Goal: Task Accomplishment & Management: Manage account settings

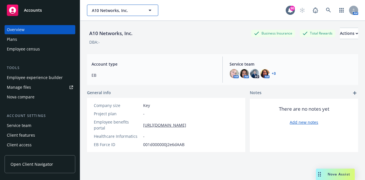
click at [122, 13] on span "A10 Networks, Inc." at bounding box center [116, 10] width 49 height 6
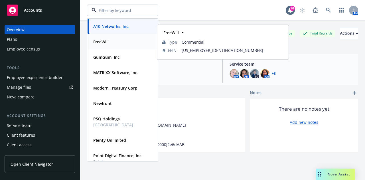
click at [102, 41] on strong "FreeWill" at bounding box center [100, 41] width 15 height 5
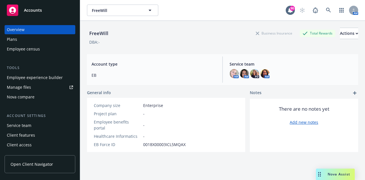
click at [51, 79] on div "Employee experience builder" at bounding box center [35, 77] width 56 height 9
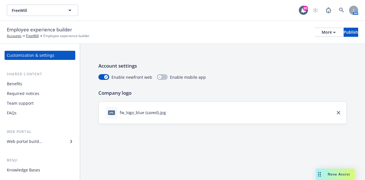
click at [21, 143] on div "Web portal builder" at bounding box center [24, 141] width 35 height 9
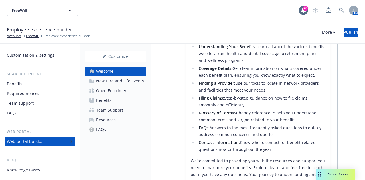
scroll to position [248, 0]
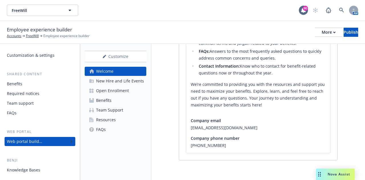
click at [128, 84] on div "New Hire and Life Events" at bounding box center [120, 80] width 48 height 9
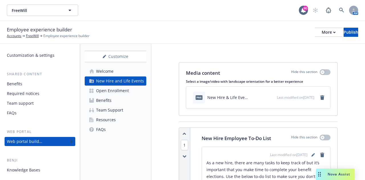
scroll to position [114, 0]
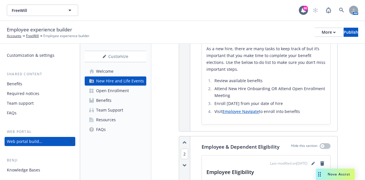
click at [231, 110] on link "Employee Navigate" at bounding box center [241, 111] width 37 height 5
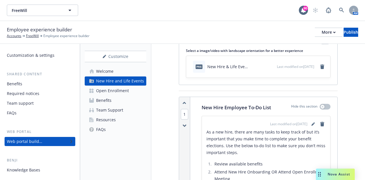
scroll to position [29, 0]
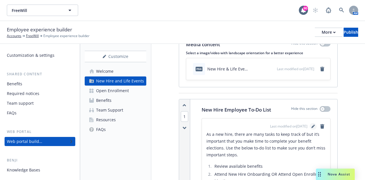
click at [312, 126] on icon "editPencil" at bounding box center [313, 126] width 3 height 3
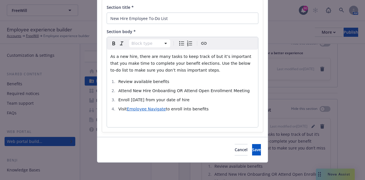
scroll to position [45, 0]
select select
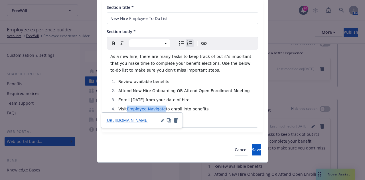
drag, startPoint x: 159, startPoint y: 110, endPoint x: 124, endPoint y: 109, distance: 35.1
click at [124, 109] on li "Visit Employee Navigate to enroll into benefits" at bounding box center [186, 109] width 138 height 7
click at [164, 121] on icon "button" at bounding box center [162, 120] width 3 height 3
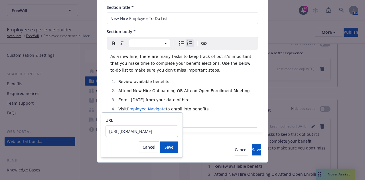
scroll to position [0, 0]
type input "h"
type input "https://www.employeenavigator.com/identity/Account/Login?ReturnUrl=%2Fidentity%…"
click at [168, 145] on span "Save" at bounding box center [169, 146] width 9 height 5
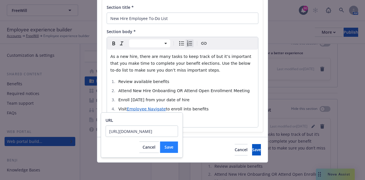
scroll to position [0, 0]
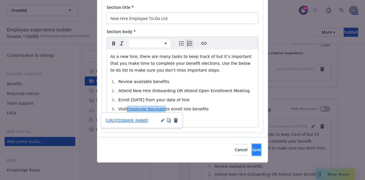
click at [252, 147] on button "Save" at bounding box center [256, 149] width 9 height 11
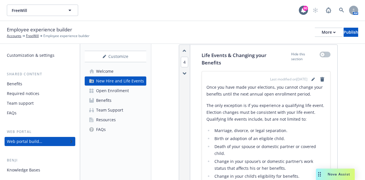
scroll to position [770, 0]
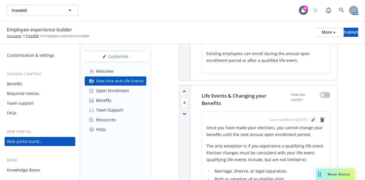
click at [312, 122] on icon "editPencil" at bounding box center [313, 120] width 3 height 3
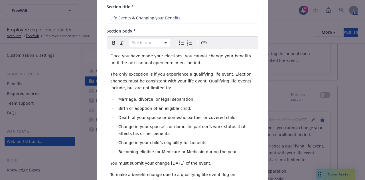
scroll to position [86, 0]
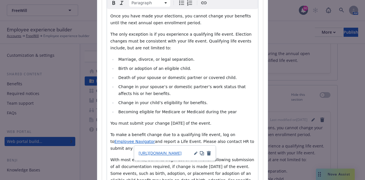
drag, startPoint x: 225, startPoint y: 135, endPoint x: 128, endPoint y: 140, distance: 97.1
click at [128, 140] on p "To make a benefit change due to a qualifying life event, log on to Employee Nav…" at bounding box center [182, 141] width 144 height 21
click at [197, 154] on icon "button" at bounding box center [195, 153] width 3 height 3
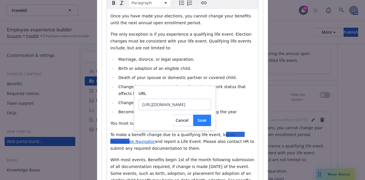
scroll to position [0, 0]
type input "h"
type input "https://www.employeenavigator.com/identity/Account/Login?ReturnUrl=%2Fidentity%…"
click at [203, 123] on button "Save" at bounding box center [202, 120] width 18 height 11
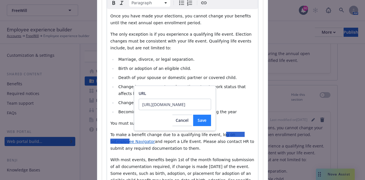
scroll to position [0, 0]
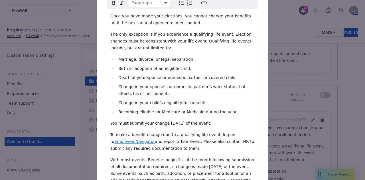
click at [134, 142] on span "and report a Life Event. Please also contact HR to submit any required document…" at bounding box center [182, 144] width 145 height 11
click at [127, 141] on span "and report a Life Event. Please also contact HR to submit any required document…" at bounding box center [182, 144] width 145 height 11
click at [197, 144] on p "To make a benefit change due to a qualifying life event, log on to Employee Nav…" at bounding box center [182, 141] width 144 height 21
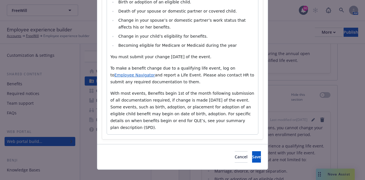
scroll to position [152, 0]
click at [252, 151] on button "Save" at bounding box center [256, 156] width 9 height 11
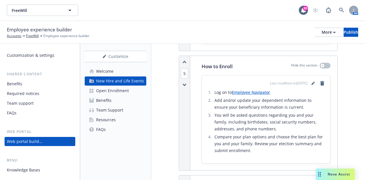
scroll to position [1084, 0]
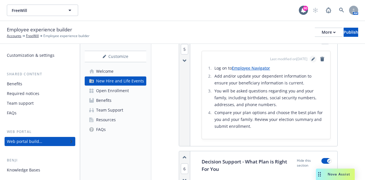
click at [312, 61] on icon "editPencil" at bounding box center [313, 59] width 3 height 3
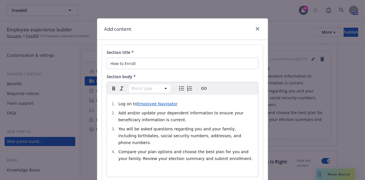
select select
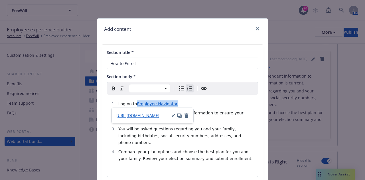
drag, startPoint x: 173, startPoint y: 105, endPoint x: 135, endPoint y: 106, distance: 38.3
click at [135, 106] on li "Log on to Employee Navigator" at bounding box center [186, 103] width 138 height 7
click at [172, 116] on icon "button" at bounding box center [173, 115] width 3 height 3
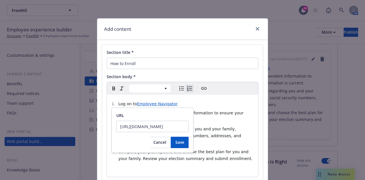
scroll to position [0, 0]
drag, startPoint x: 181, startPoint y: 127, endPoint x: 45, endPoint y: 129, distance: 135.8
click at [45, 129] on body "FreeWill FreeWill 90 AM Employee experience builder Accounts FreeWill Employee …" at bounding box center [182, 90] width 365 height 180
type input "h"
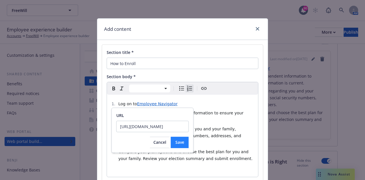
type input "https://www.employeenavigator.com/identity/Account/Login?ReturnUrl=%2Fidentity%…"
click at [183, 141] on span "Save" at bounding box center [179, 142] width 9 height 5
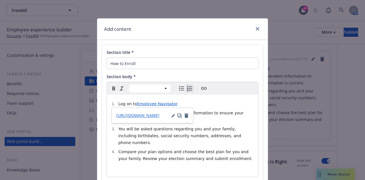
click at [183, 141] on ol "Log on to Employee Navigator Add and/or update your dependent information to en…" at bounding box center [182, 131] width 144 height 62
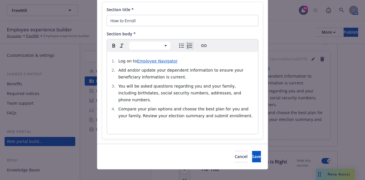
scroll to position [43, 0]
click at [252, 151] on button "Save" at bounding box center [256, 156] width 9 height 11
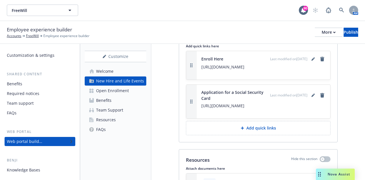
scroll to position [1484, 0]
click at [312, 60] on icon "editPencil" at bounding box center [313, 58] width 3 height 3
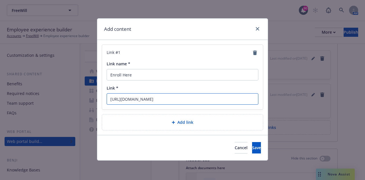
drag, startPoint x: 245, startPoint y: 100, endPoint x: 61, endPoint y: 105, distance: 183.8
click at [62, 105] on div "Add content Link # 1 Link name * Enroll Here Link * https://www.employeenavigat…" at bounding box center [182, 90] width 365 height 180
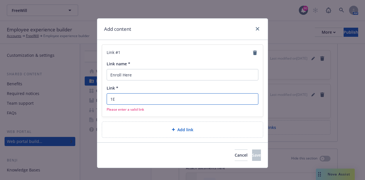
type input "E"
paste input "https://www.employeenavigator.com/identity/Account/Login?ReturnUrl=%2Fidentity%…"
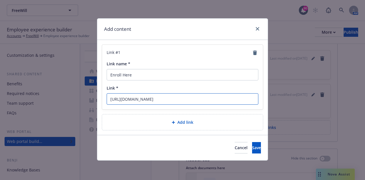
scroll to position [0, 263]
type input "https://www.employeenavigator.com/identity/Account/Login?ReturnUrl=%2Fidentity%…"
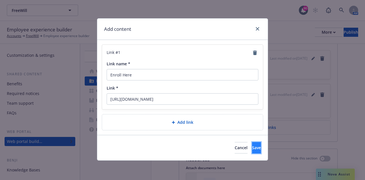
click at [252, 147] on button "Save" at bounding box center [256, 147] width 9 height 11
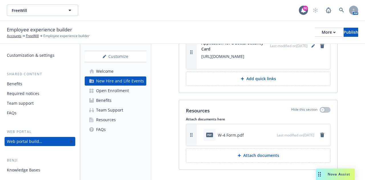
scroll to position [1551, 0]
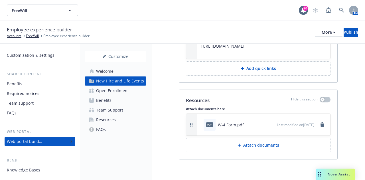
click at [117, 93] on div "Open Enrollment" at bounding box center [112, 90] width 33 height 9
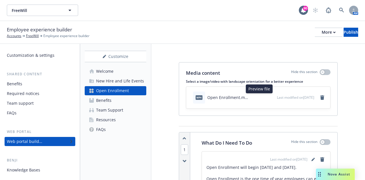
click at [269, 96] on icon "preview file" at bounding box center [271, 97] width 5 height 4
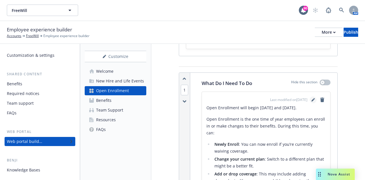
scroll to position [57, 0]
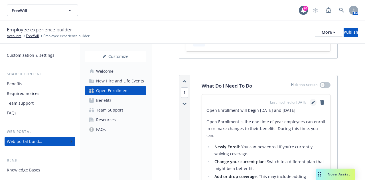
click at [312, 101] on icon "editPencil" at bounding box center [313, 102] width 3 height 3
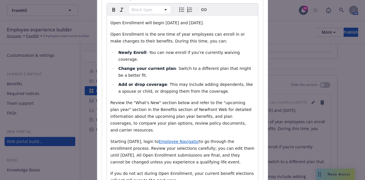
scroll to position [86, 0]
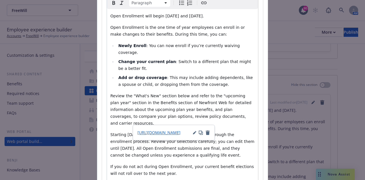
drag, startPoint x: 193, startPoint y: 122, endPoint x: 156, endPoint y: 121, distance: 36.3
click at [156, 131] on p "Starting 11/17/25, login to Employee Navigator to go through the enrollment pro…" at bounding box center [182, 144] width 144 height 27
click at [194, 134] on button "button" at bounding box center [194, 132] width 3 height 5
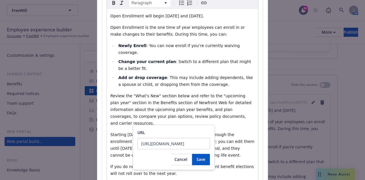
scroll to position [0, 0]
drag, startPoint x: 203, startPoint y: 143, endPoint x: 91, endPoint y: 144, distance: 112.7
click at [91, 144] on body "FreeWill FreeWill 90 AM Employee experience builder Accounts FreeWill Employee …" at bounding box center [182, 90] width 365 height 180
drag, startPoint x: 187, startPoint y: 143, endPoint x: 139, endPoint y: 143, distance: 47.4
click at [139, 143] on input "https://www.employeenavigator.com/identity/Account/Login?ReturnUrl=%2Fidentity%…" at bounding box center [174, 143] width 72 height 11
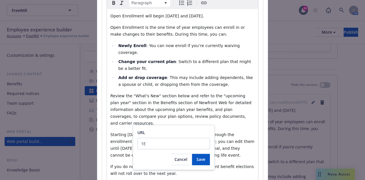
type input "E"
type input "https://www.employeenavigator.com/identity/Account/Login?ReturnUrl=%2Fidentity%…"
click at [202, 160] on span "Save" at bounding box center [201, 159] width 9 height 5
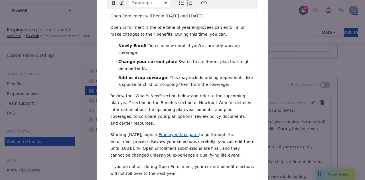
click at [202, 163] on p "If you do not act during Open Enrollment, your current benefit elections will n…" at bounding box center [182, 170] width 144 height 14
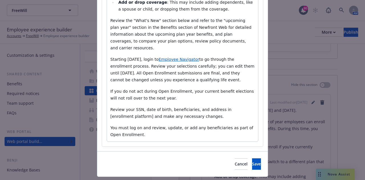
scroll to position [162, 0]
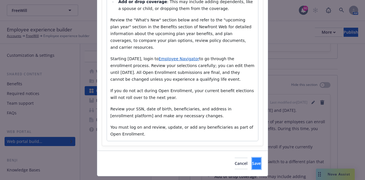
click at [252, 161] on span "Save" at bounding box center [256, 163] width 9 height 5
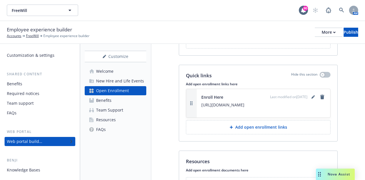
scroll to position [970, 0]
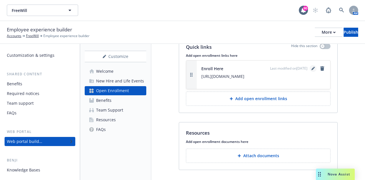
click at [312, 68] on icon "editPencil" at bounding box center [313, 69] width 3 height 3
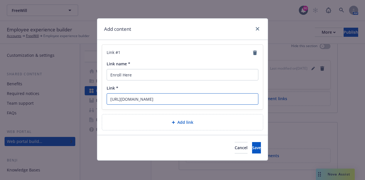
drag, startPoint x: 247, startPoint y: 97, endPoint x: 103, endPoint y: 101, distance: 143.6
click at [103, 101] on div "Link # 1 Link name * Enroll Here Link * https://www.employeenavigator.com/ident…" at bounding box center [182, 77] width 161 height 64
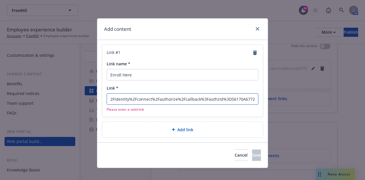
drag, startPoint x: 233, startPoint y: 101, endPoint x: 97, endPoint y: 101, distance: 135.8
click at [97, 101] on div "Link # 1 Link name * Enroll Here Link * 2Fidentity%2Fconnect%2Fauthorize%2Fcall…" at bounding box center [182, 91] width 171 height 102
drag, startPoint x: 237, startPoint y: 97, endPoint x: 113, endPoint y: 95, distance: 124.4
click at [113, 95] on input "70A6772BE36183BA8D3440EA3D1D7DE890E4154A17C1CEBAA098844B7351E" at bounding box center [183, 98] width 152 height 11
type input "70B7351E"
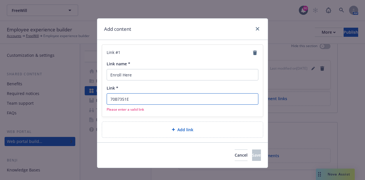
drag, startPoint x: 134, startPoint y: 98, endPoint x: 96, endPoint y: 99, distance: 38.0
click at [97, 99] on div "Link # 1 Link name * Enroll Here Link * 70B7351E Please enter a valid link Add …" at bounding box center [182, 91] width 171 height 102
paste input "https://www.employeenavigator.com/identity/Account/Login?ReturnUrl=%2Fidentity%…"
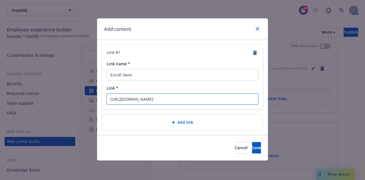
scroll to position [0, 263]
type input "https://www.employeenavigator.com/identity/Account/Login?ReturnUrl=%2Fidentity%…"
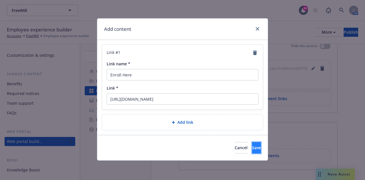
click at [254, 147] on button "Save" at bounding box center [256, 147] width 9 height 11
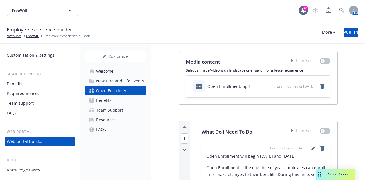
scroll to position [0, 0]
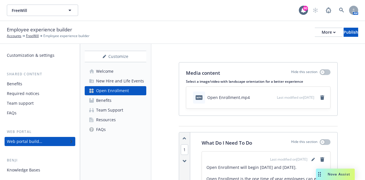
click at [112, 109] on div "Team Support" at bounding box center [109, 110] width 27 height 9
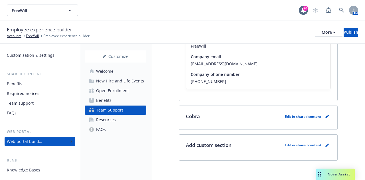
scroll to position [322, 0]
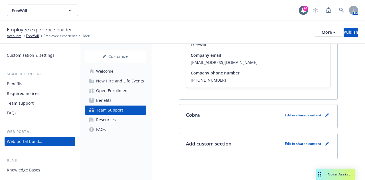
click at [132, 120] on link "Resources" at bounding box center [116, 119] width 62 height 9
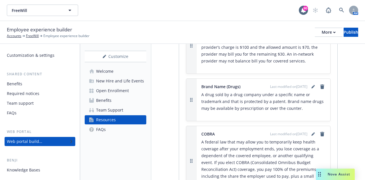
scroll to position [314, 0]
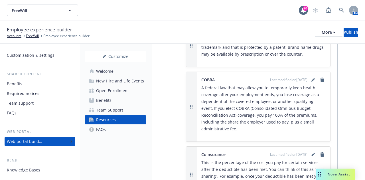
click at [127, 132] on link "FAQs" at bounding box center [116, 129] width 62 height 9
